Goal: Information Seeking & Learning: Learn about a topic

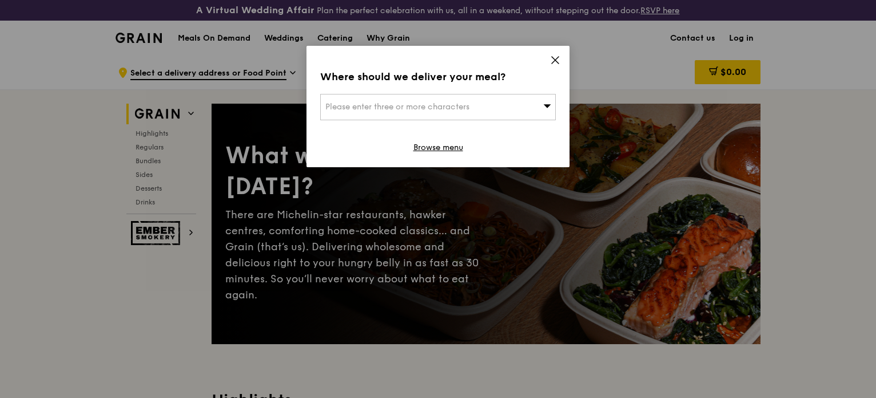
click at [553, 59] on icon at bounding box center [555, 60] width 10 height 10
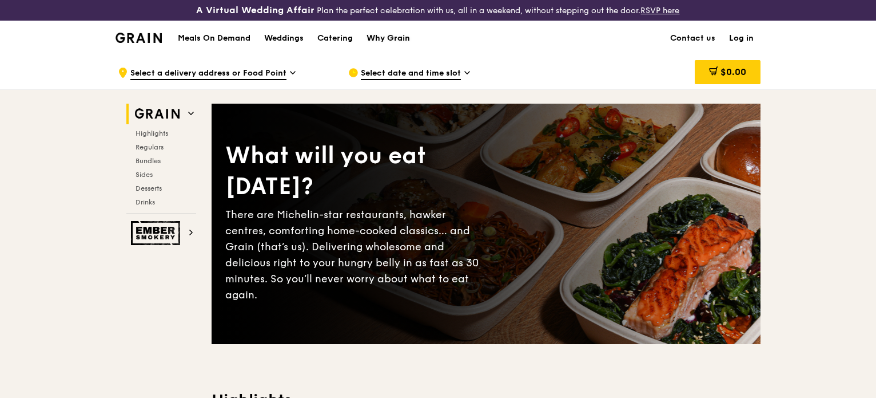
click at [398, 36] on div "Why Grain" at bounding box center [388, 38] width 43 height 34
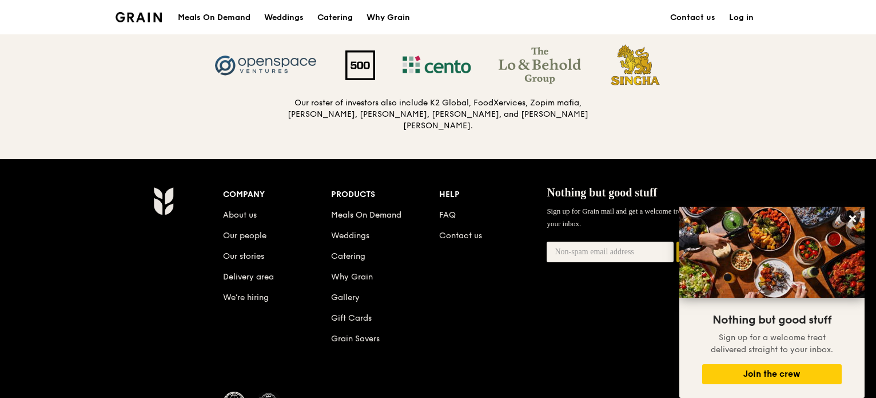
scroll to position [1259, 0]
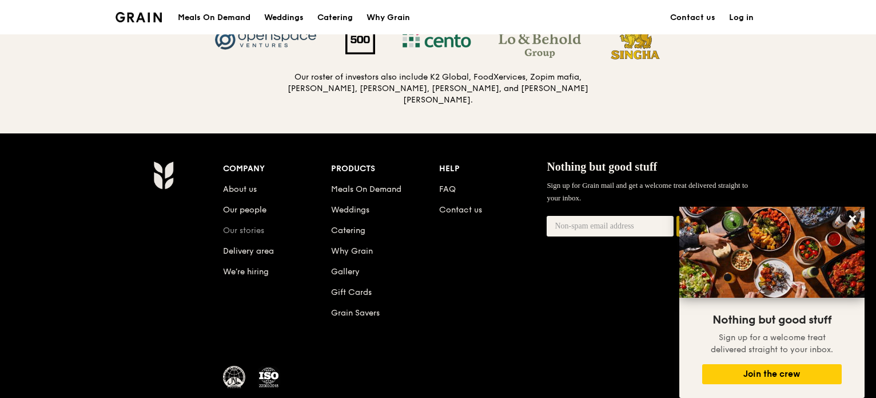
click at [256, 228] on link "Our stories" at bounding box center [243, 230] width 41 height 10
click at [249, 208] on link "Our people" at bounding box center [244, 210] width 43 height 10
